Goal: Transaction & Acquisition: Purchase product/service

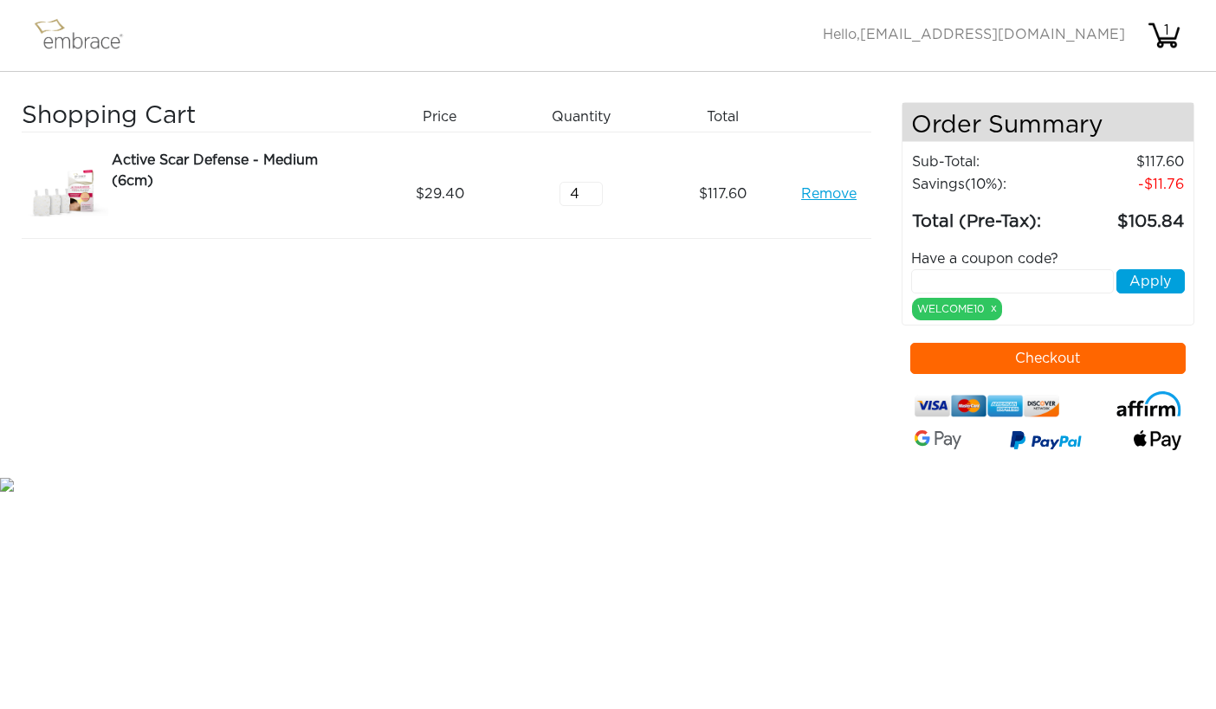
click at [822, 193] on link "Remove" at bounding box center [828, 194] width 55 height 21
click at [1061, 364] on button "Checkout" at bounding box center [1048, 358] width 276 height 31
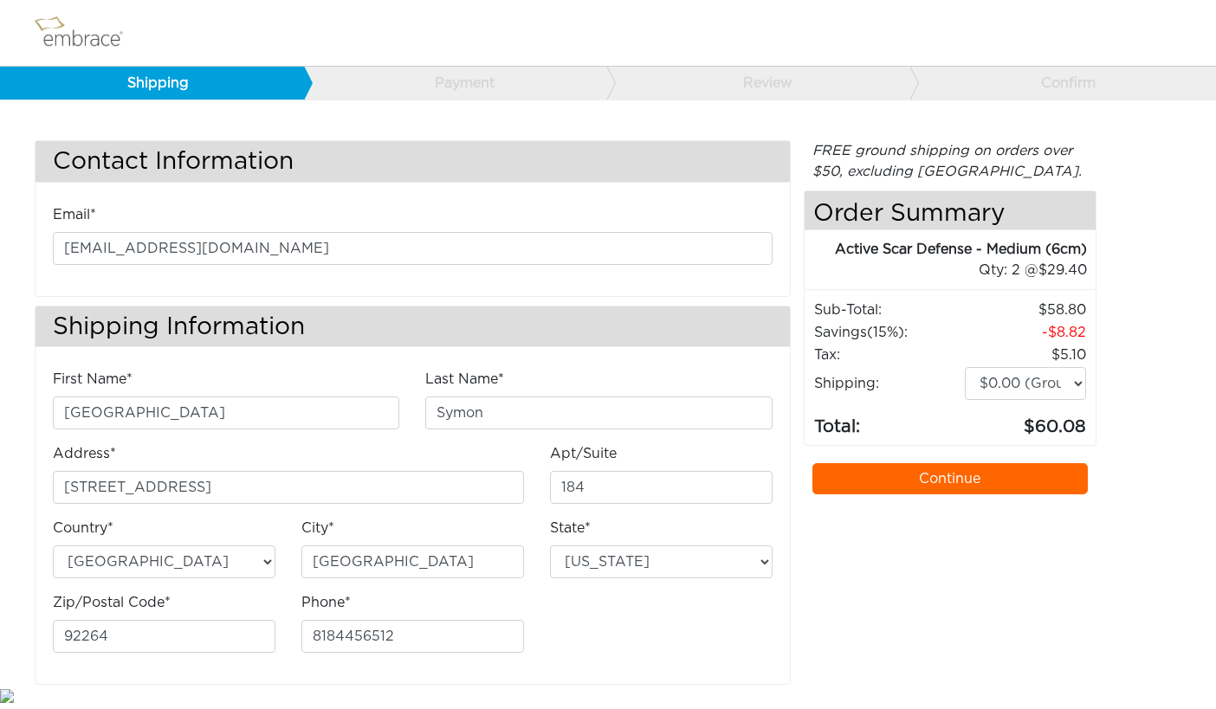
select select "CA"
click at [951, 481] on link "Continue" at bounding box center [950, 478] width 276 height 31
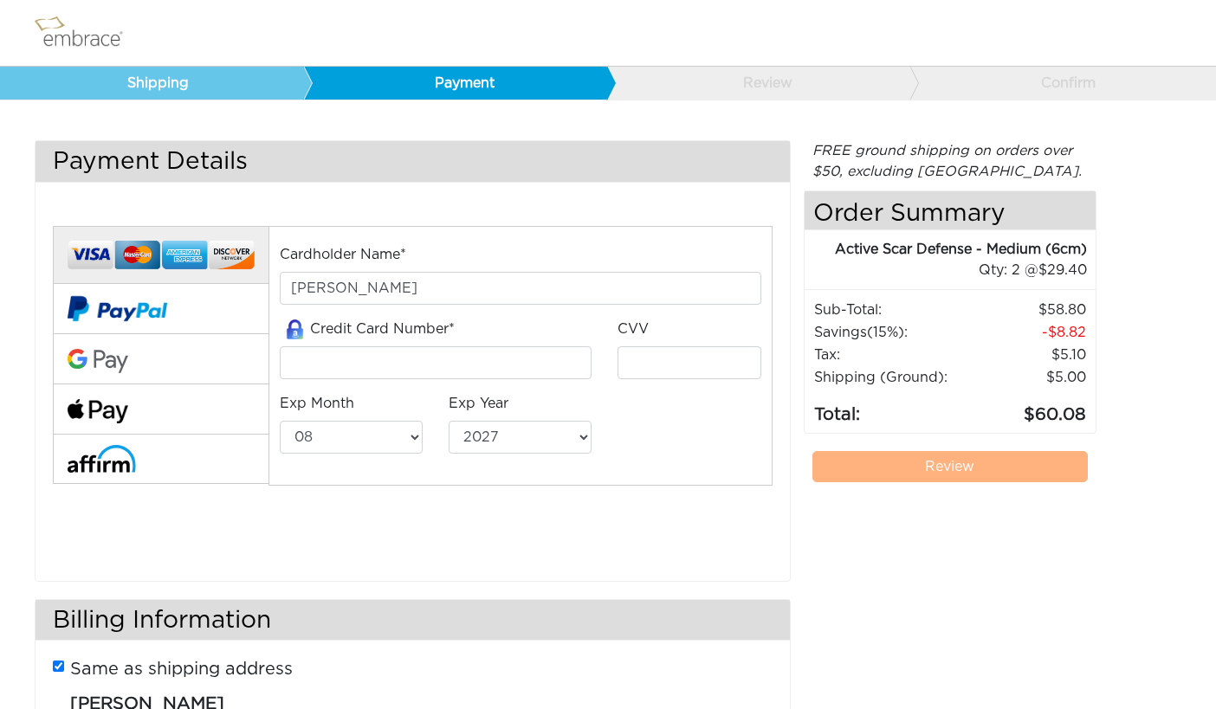
select select "8"
select select "2027"
click at [480, 358] on input "tel" at bounding box center [436, 362] width 312 height 33
type input "[CREDIT_CARD_NUMBER]"
type input "174"
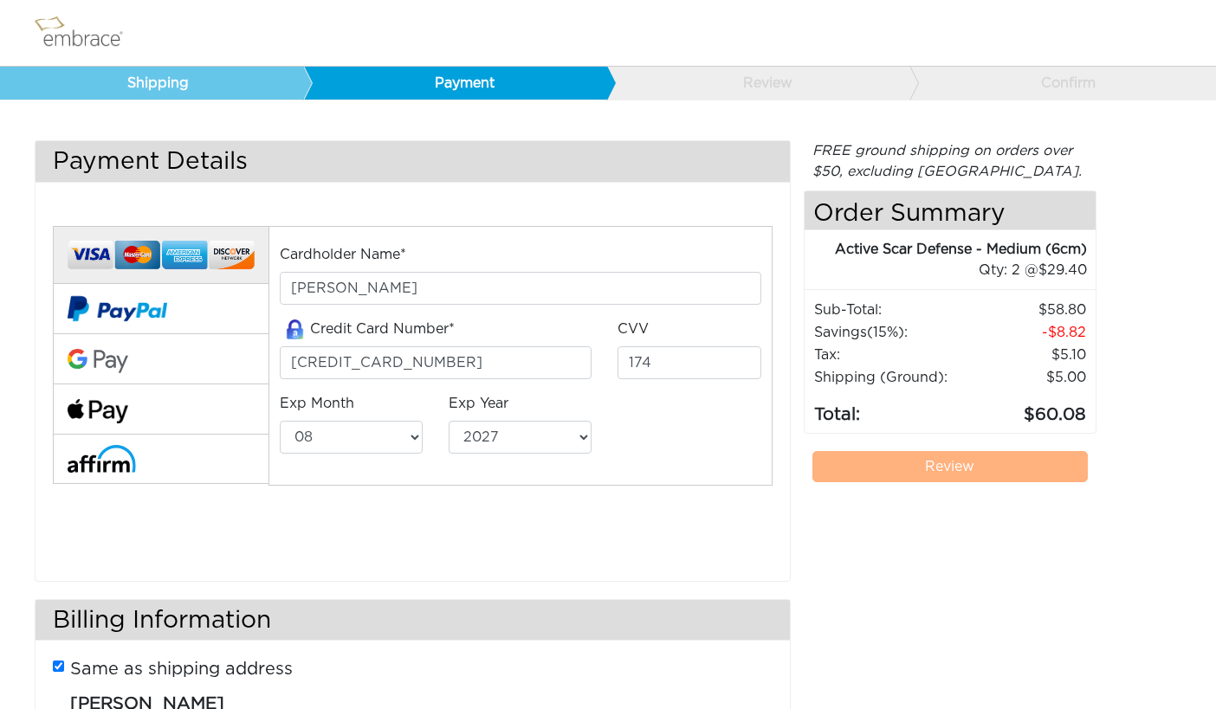
select select "2030"
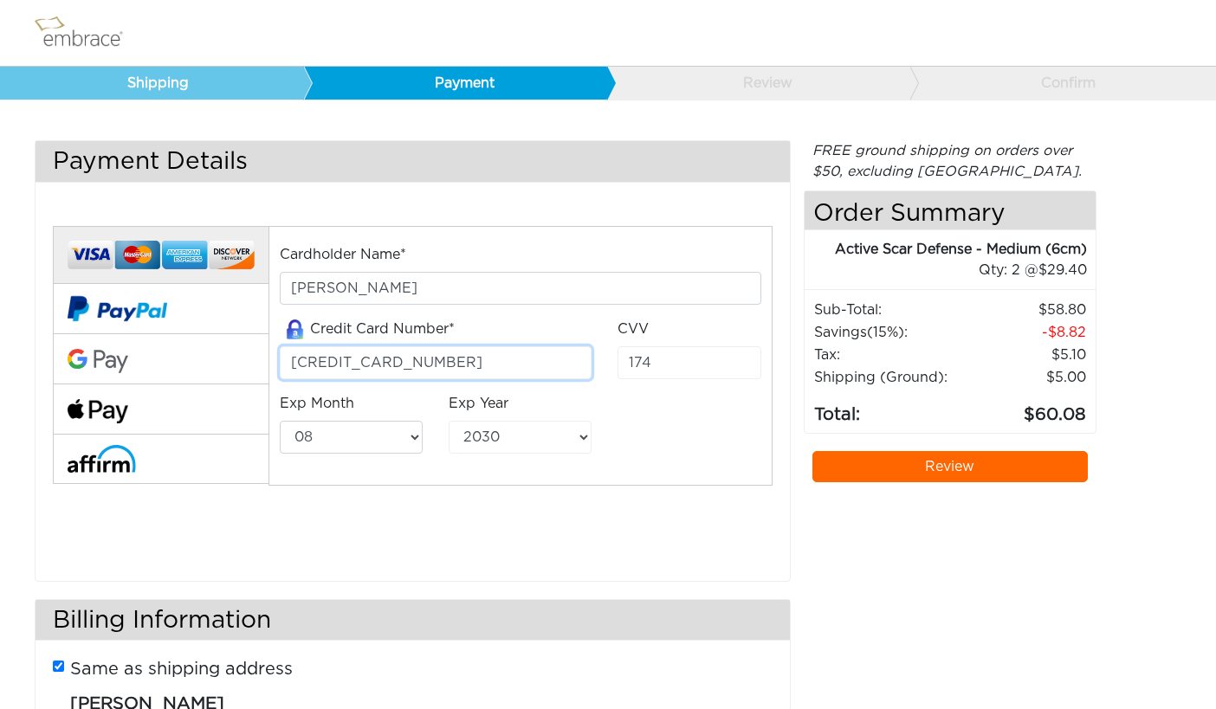
scroll to position [137, 0]
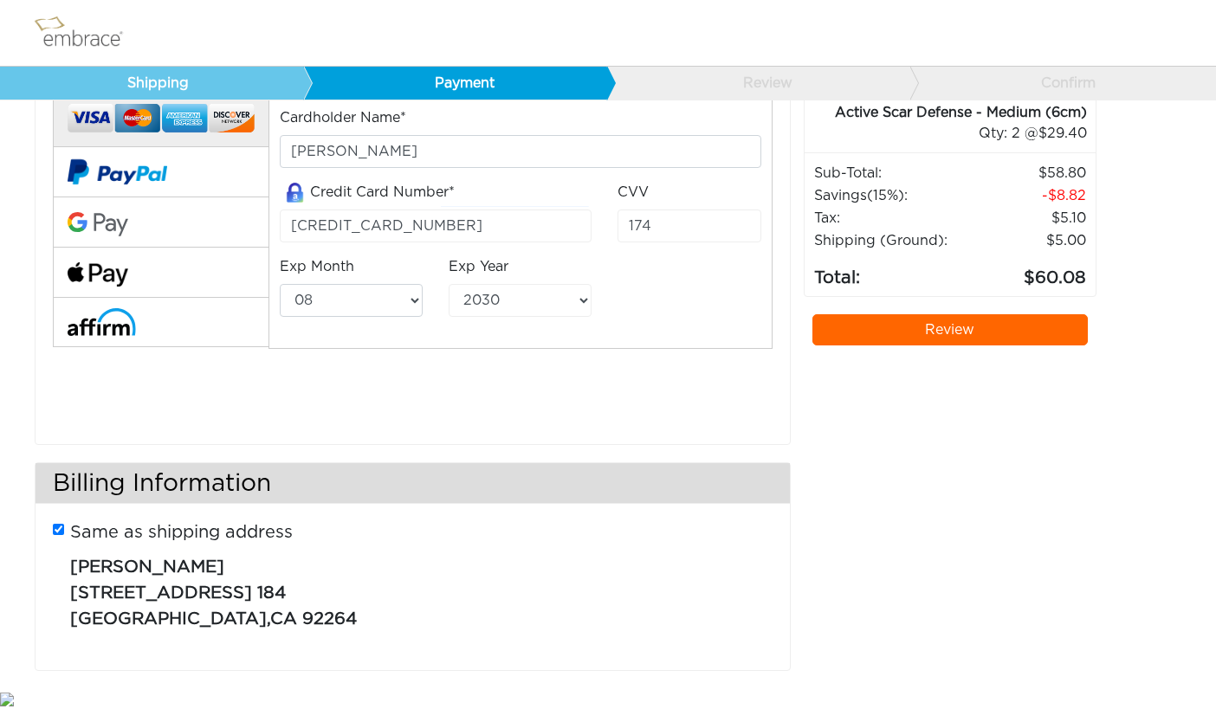
click at [60, 526] on input "Same as shipping address" at bounding box center [58, 529] width 11 height 11
checkbox input "false"
select select "AL"
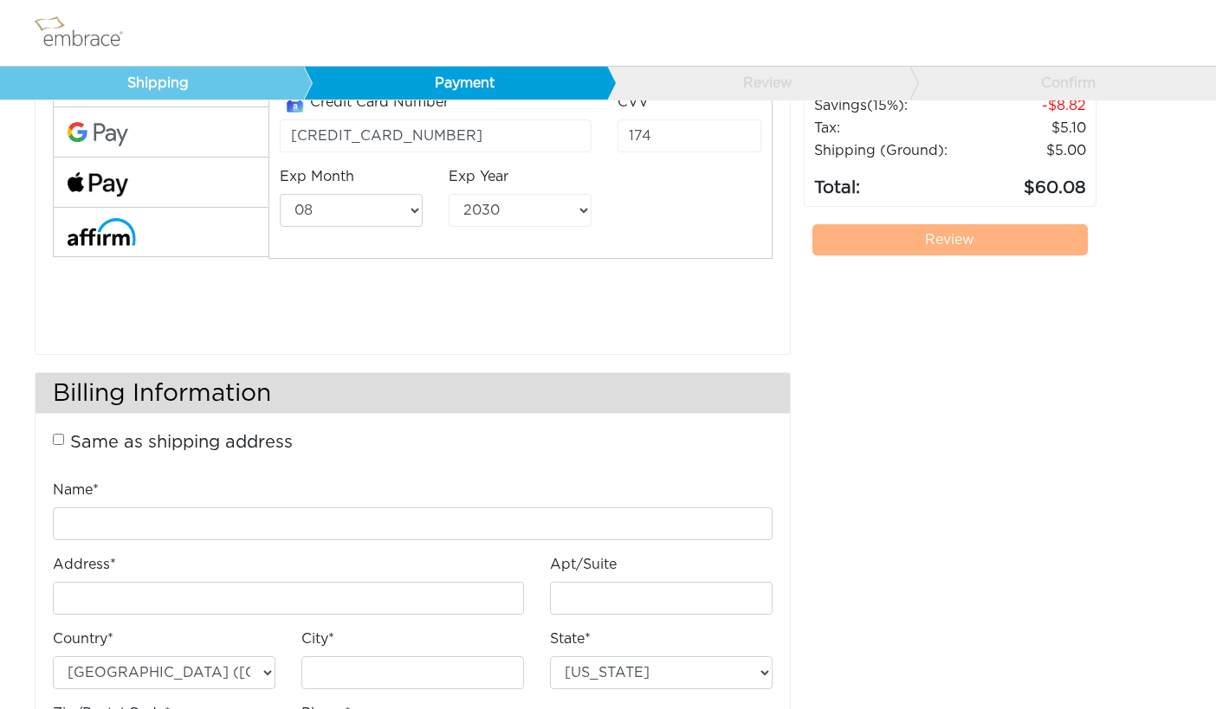
scroll to position [233, 0]
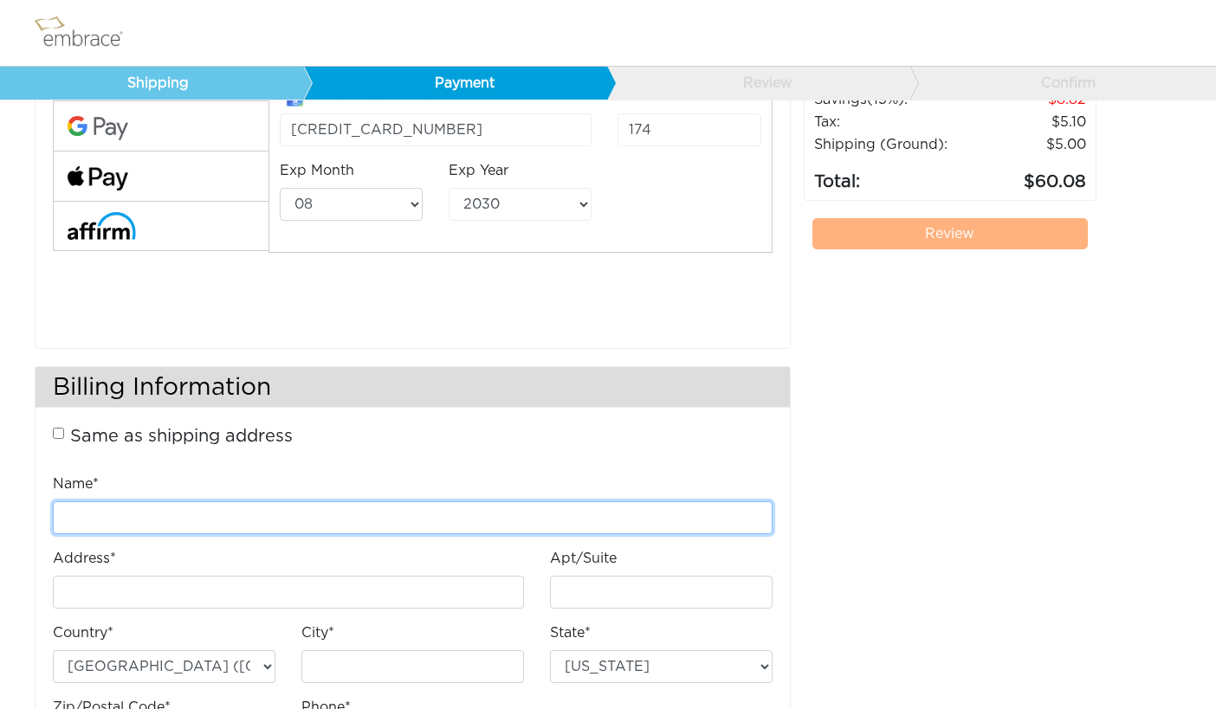
click at [248, 512] on input "Name*" at bounding box center [412, 517] width 719 height 33
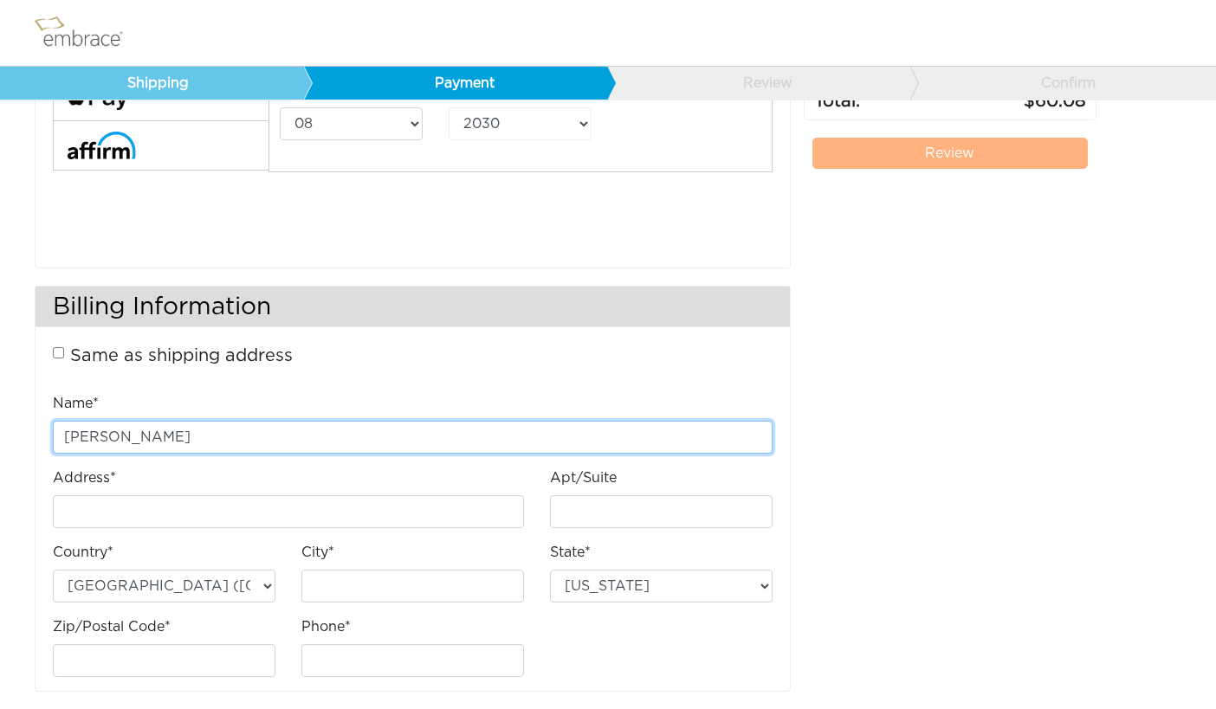
scroll to position [334, 0]
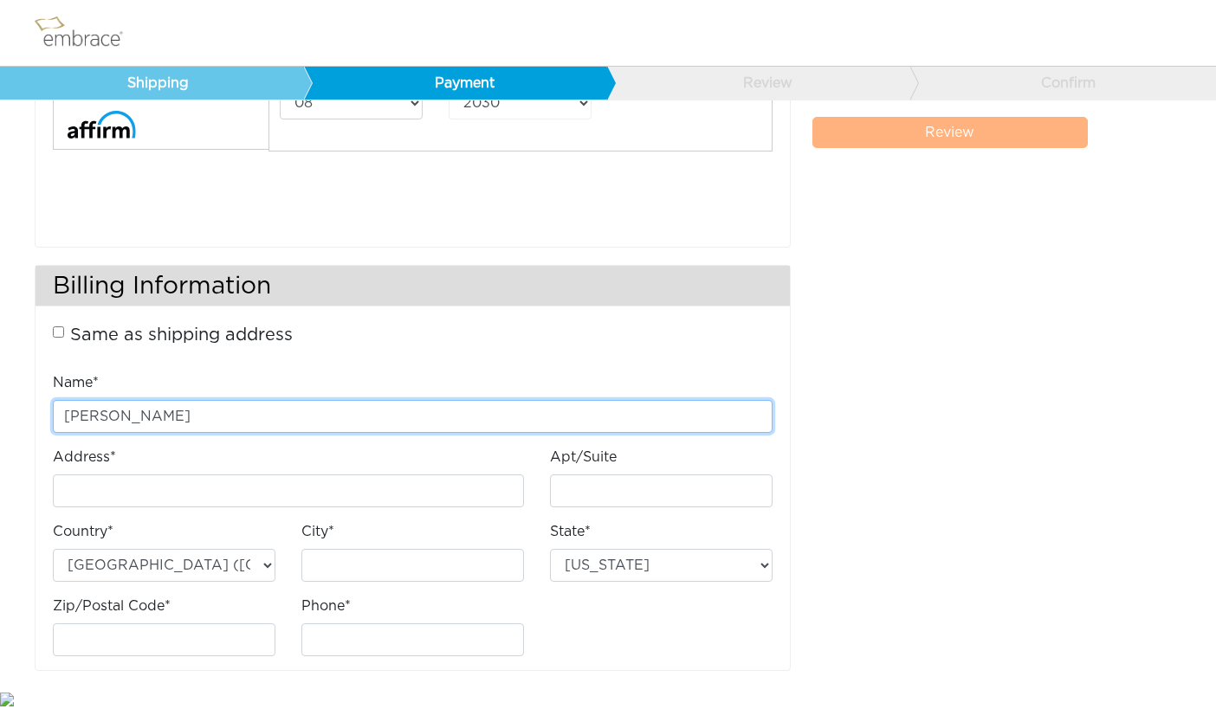
type input "Milan Symon"
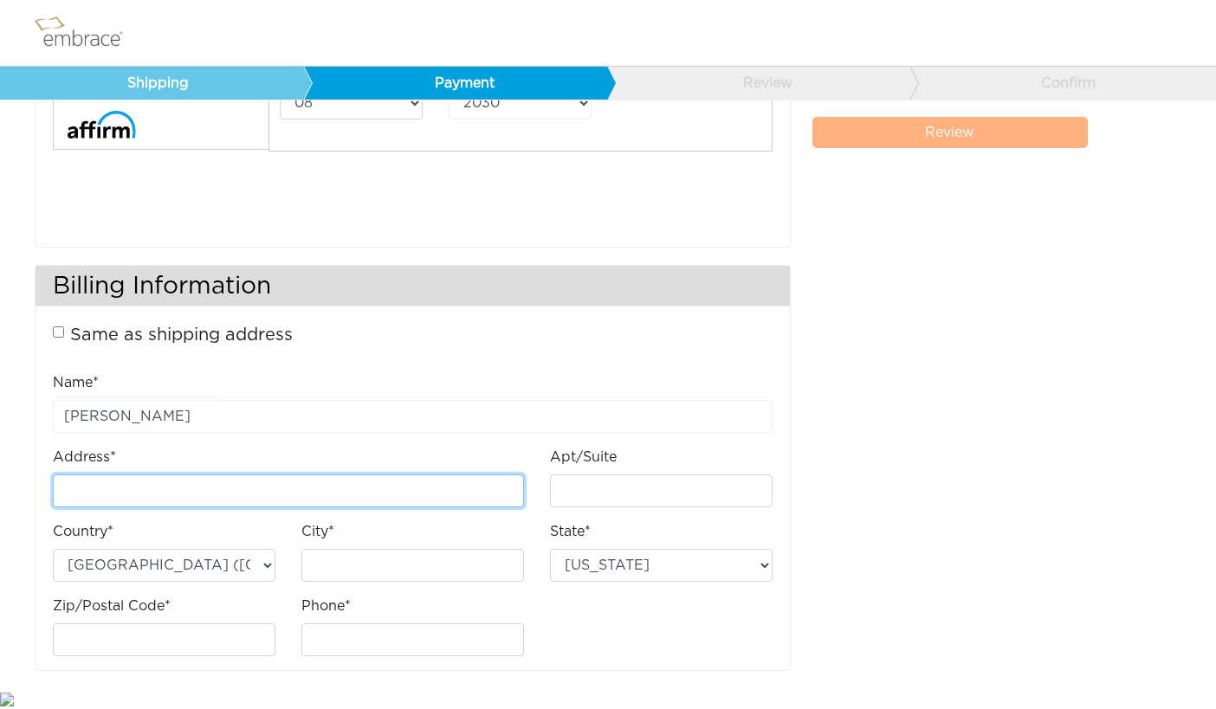
click at [424, 483] on input "Address*" at bounding box center [288, 490] width 471 height 33
type input "PO Box 60063"
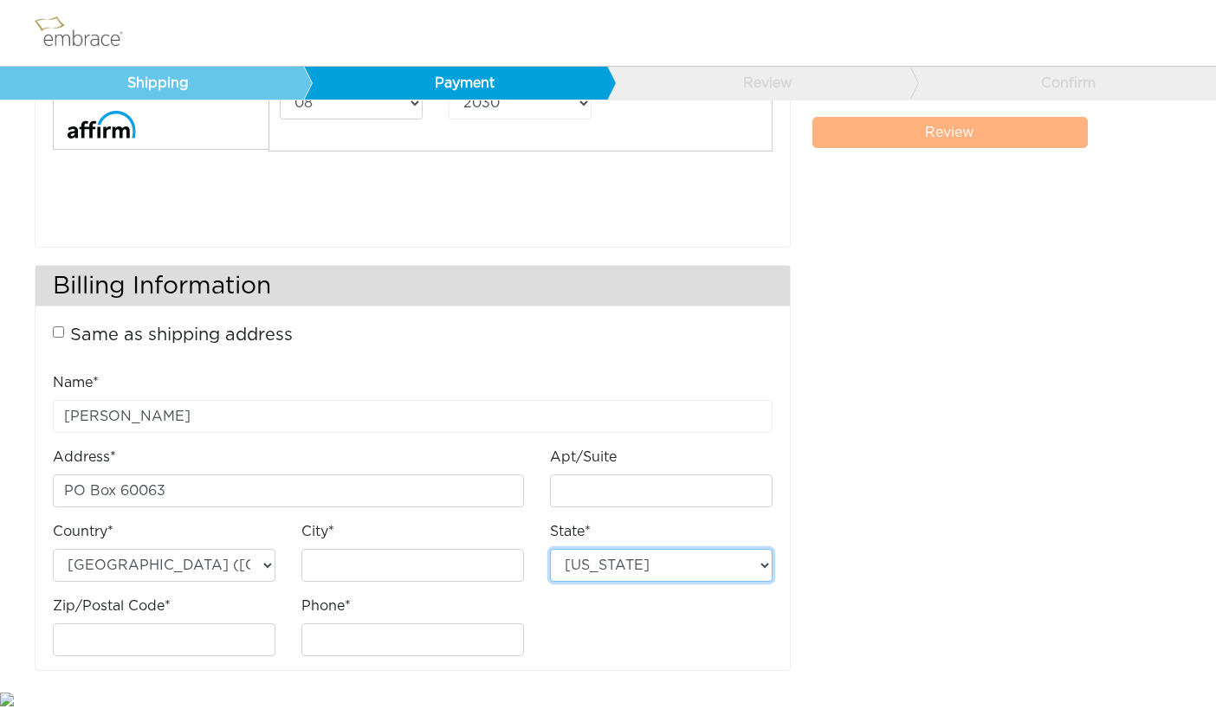
select select "CA"
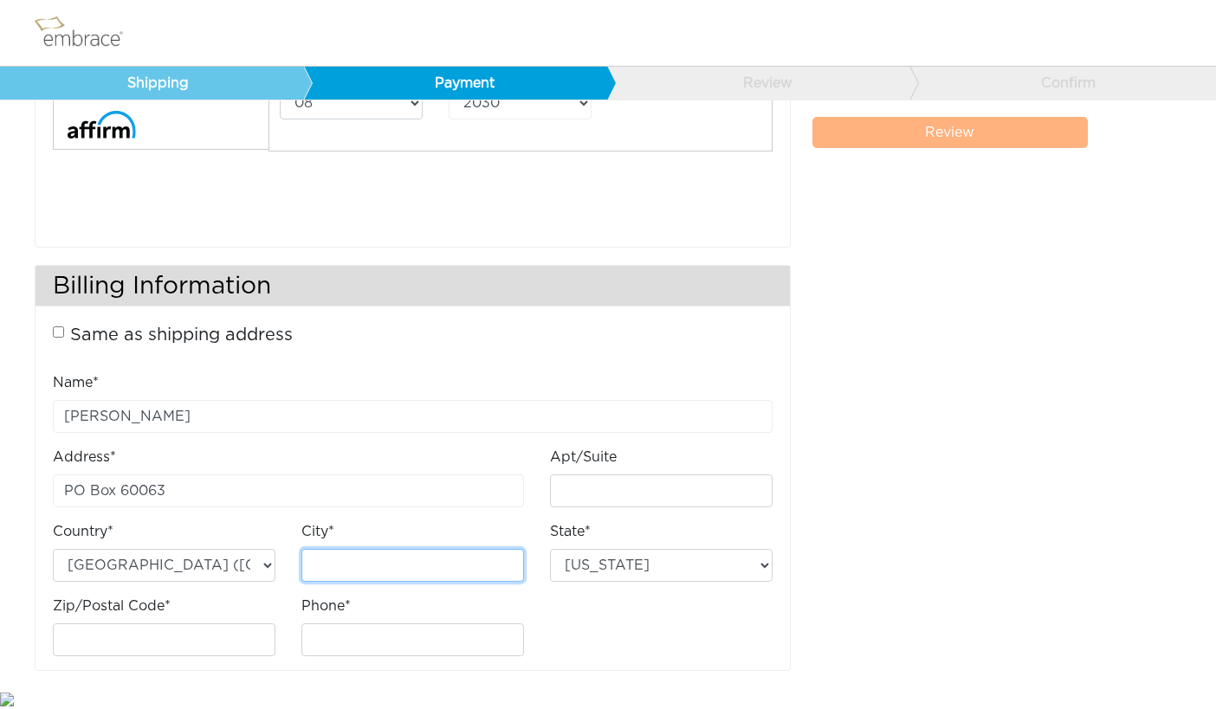
click at [360, 560] on input "City*" at bounding box center [412, 565] width 223 height 33
type input "Sacramento"
click at [201, 612] on div "Zip/Postal Code*" at bounding box center [164, 626] width 223 height 61
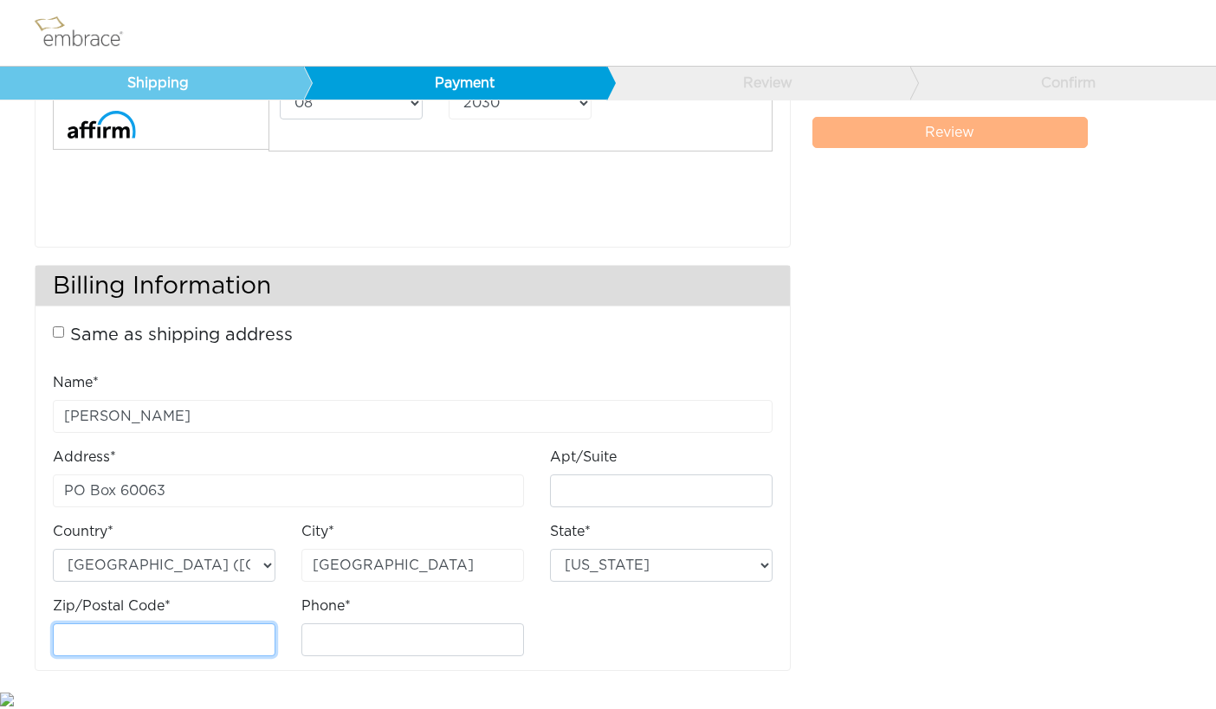
click at [192, 638] on input "Zip/Postal Code*" at bounding box center [164, 639] width 223 height 33
type input "95860"
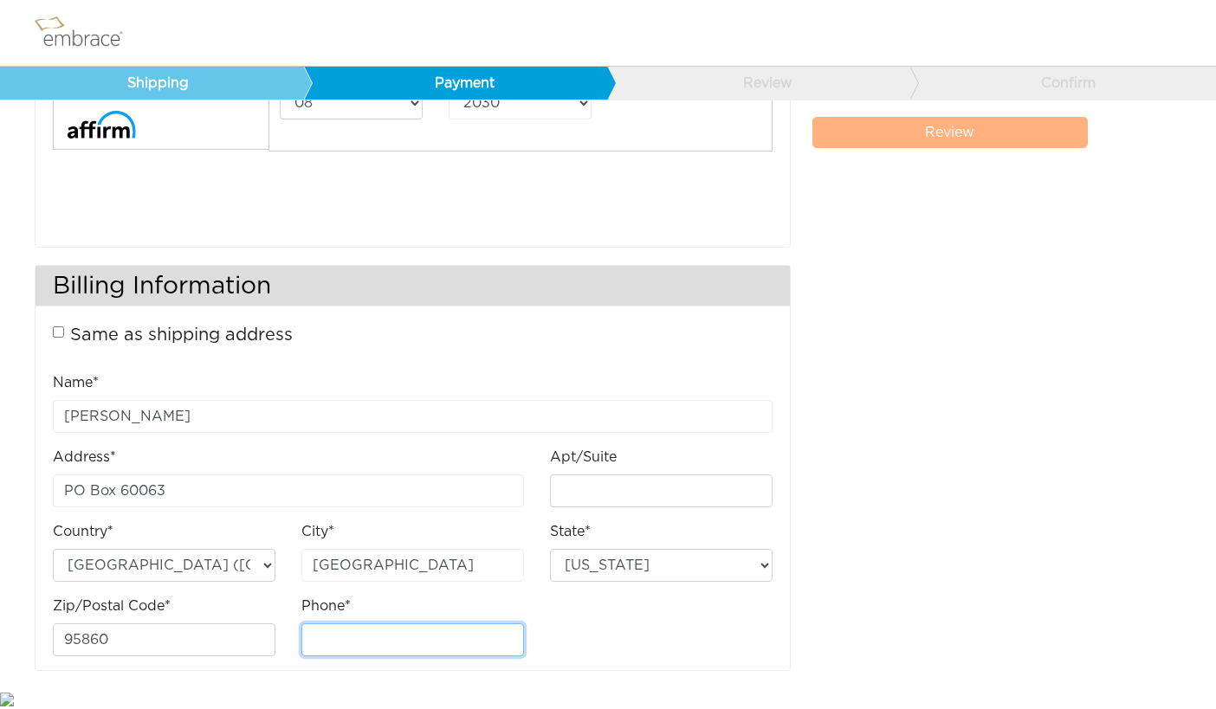
click at [382, 642] on input "Phone*" at bounding box center [412, 639] width 223 height 33
type input "8184456512"
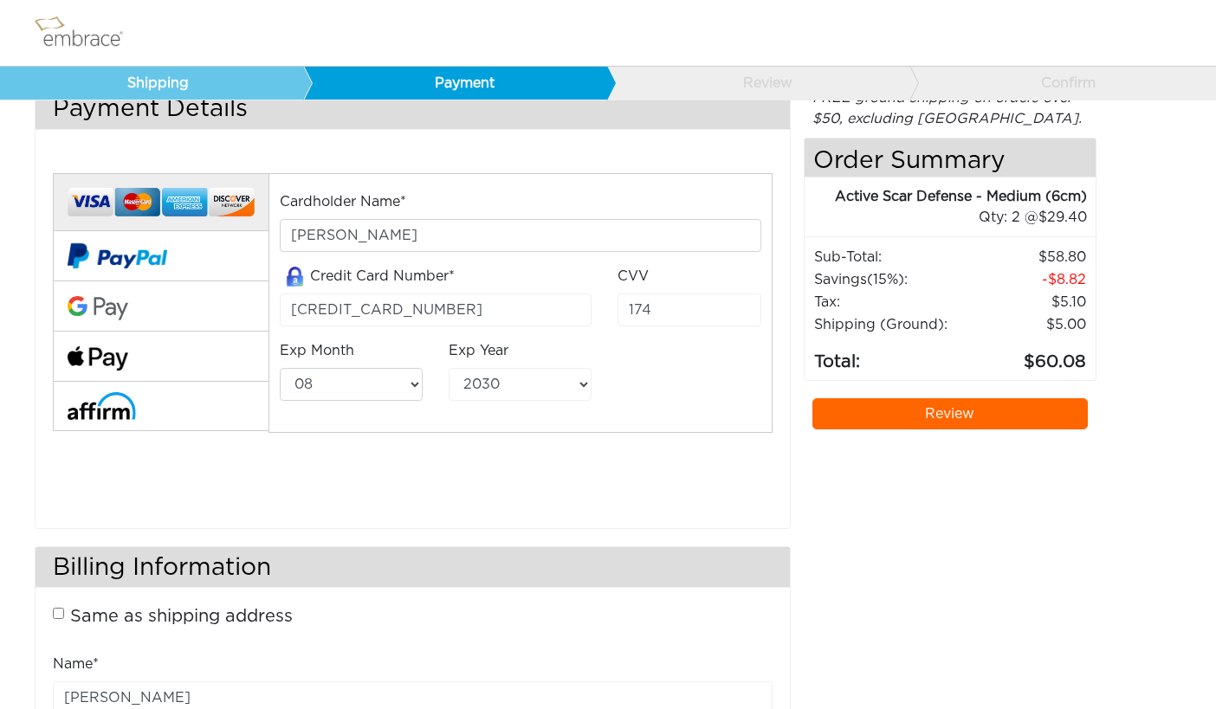
scroll to position [0, 0]
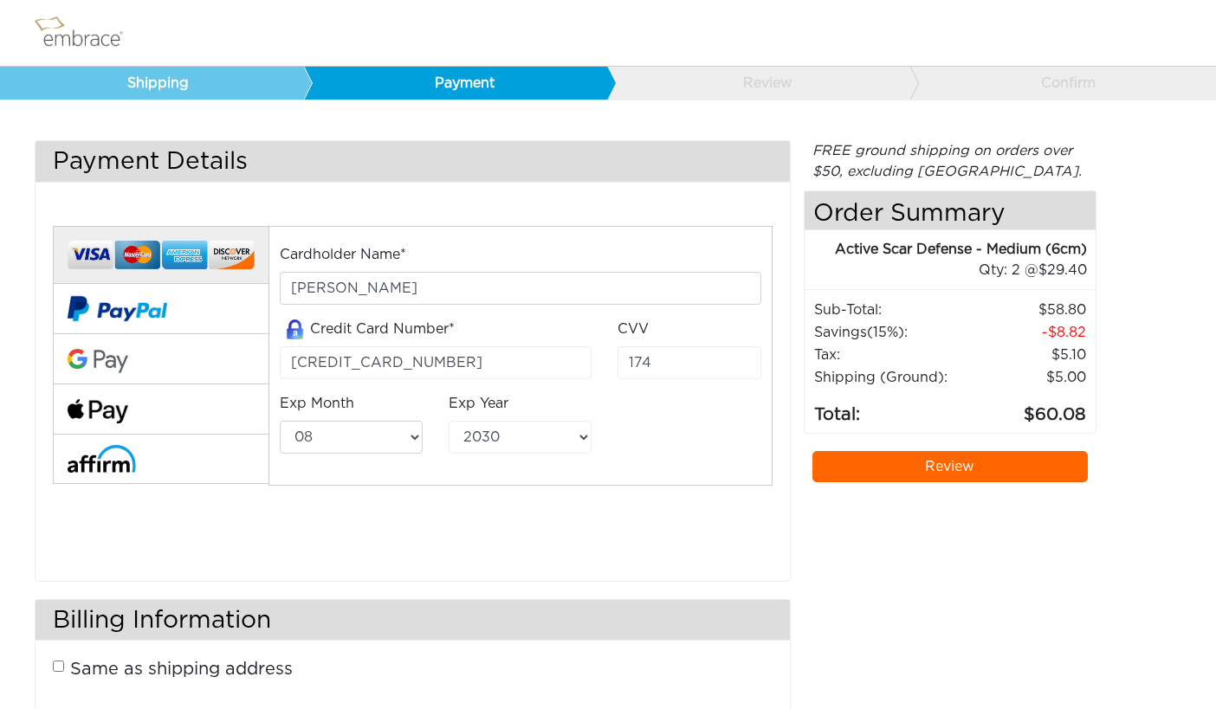
click at [961, 461] on link "Review" at bounding box center [950, 466] width 276 height 31
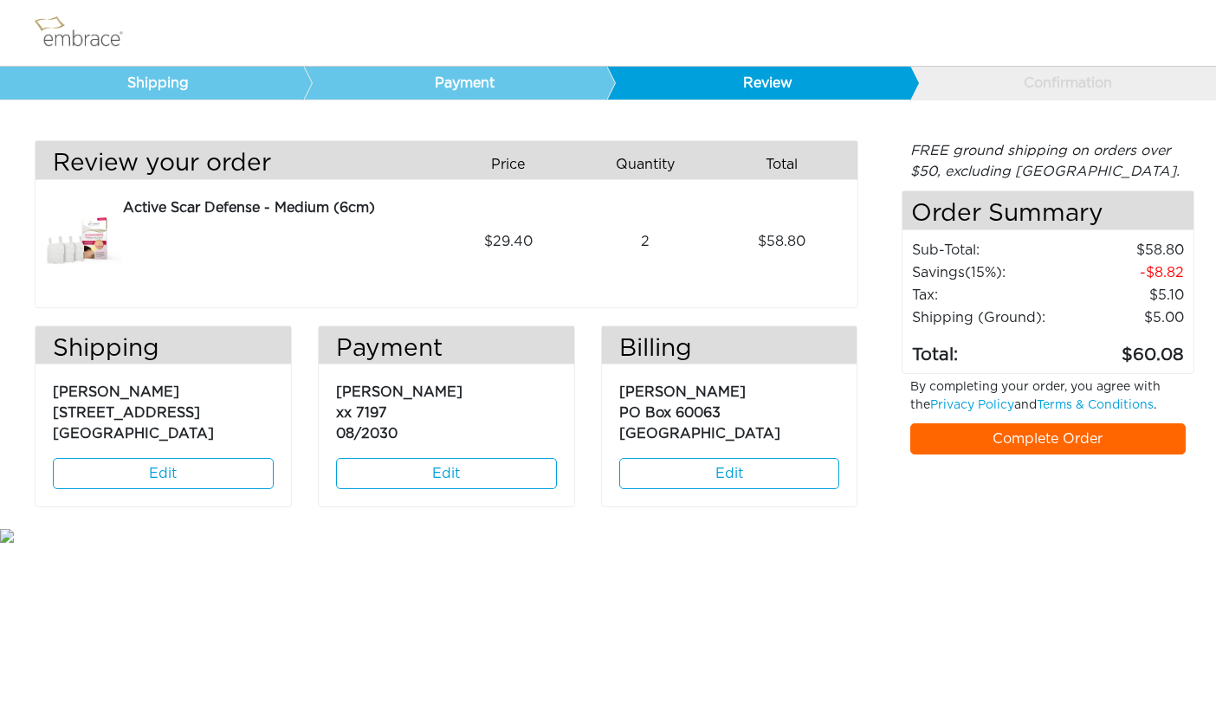
click at [1037, 436] on link "Complete Order" at bounding box center [1048, 438] width 276 height 31
